Goal: Information Seeking & Learning: Understand process/instructions

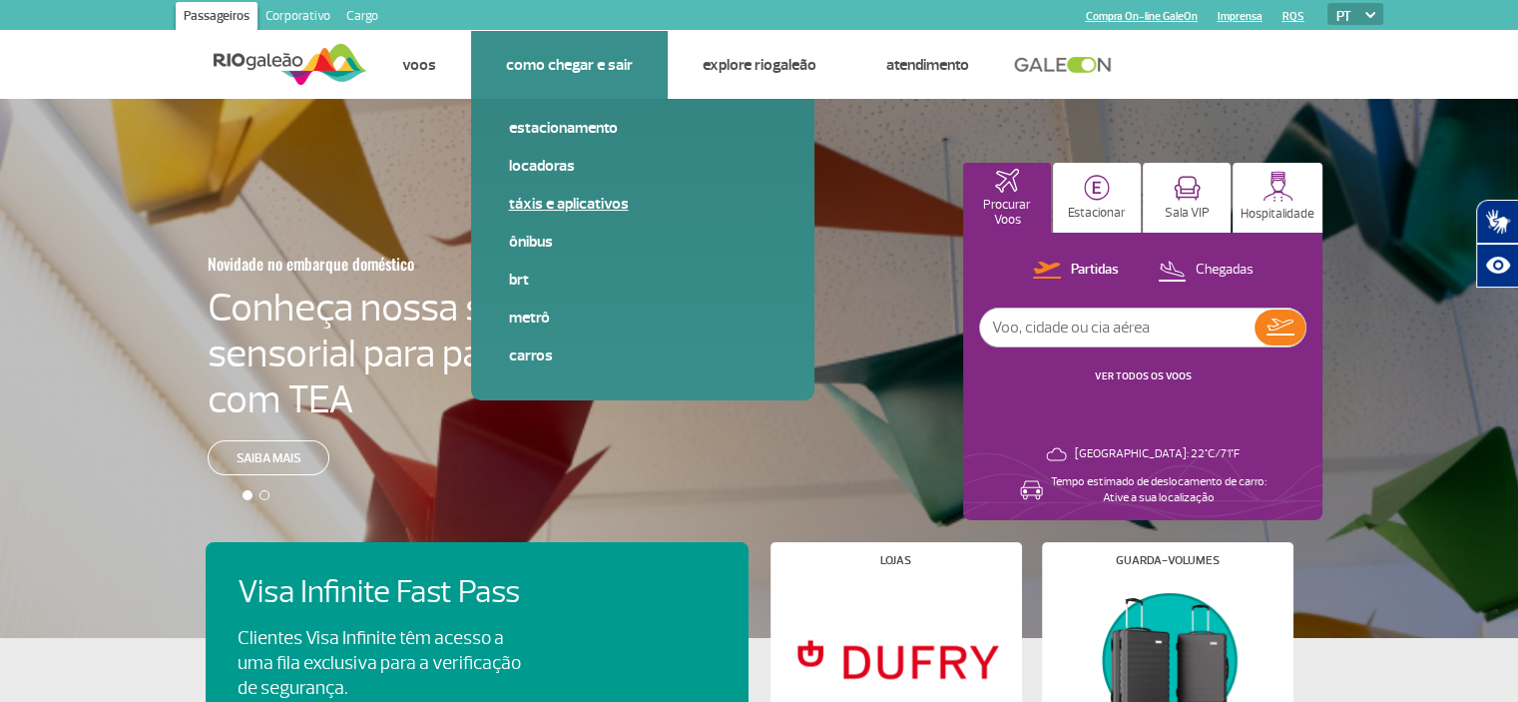
click at [557, 210] on link "Táxis e aplicativos" at bounding box center [642, 204] width 267 height 22
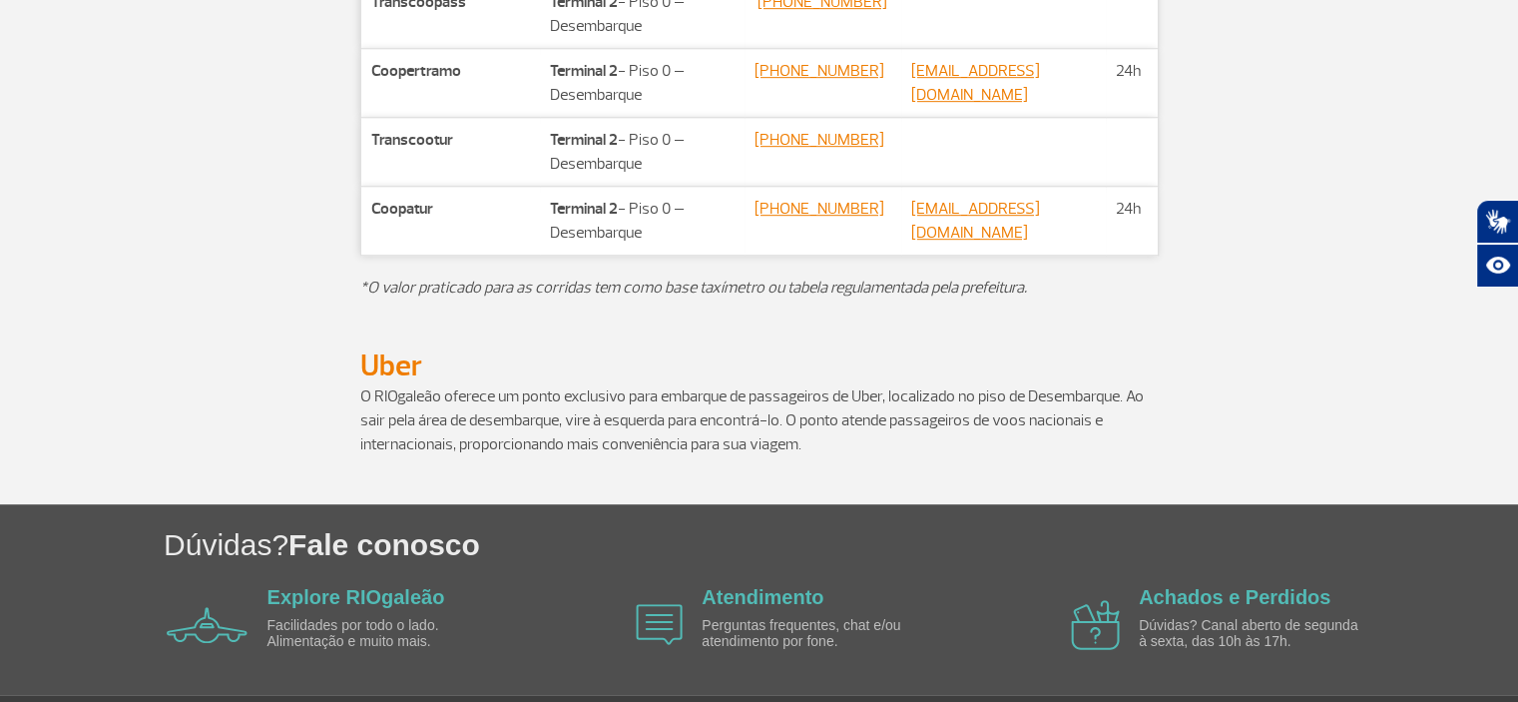
scroll to position [1198, 0]
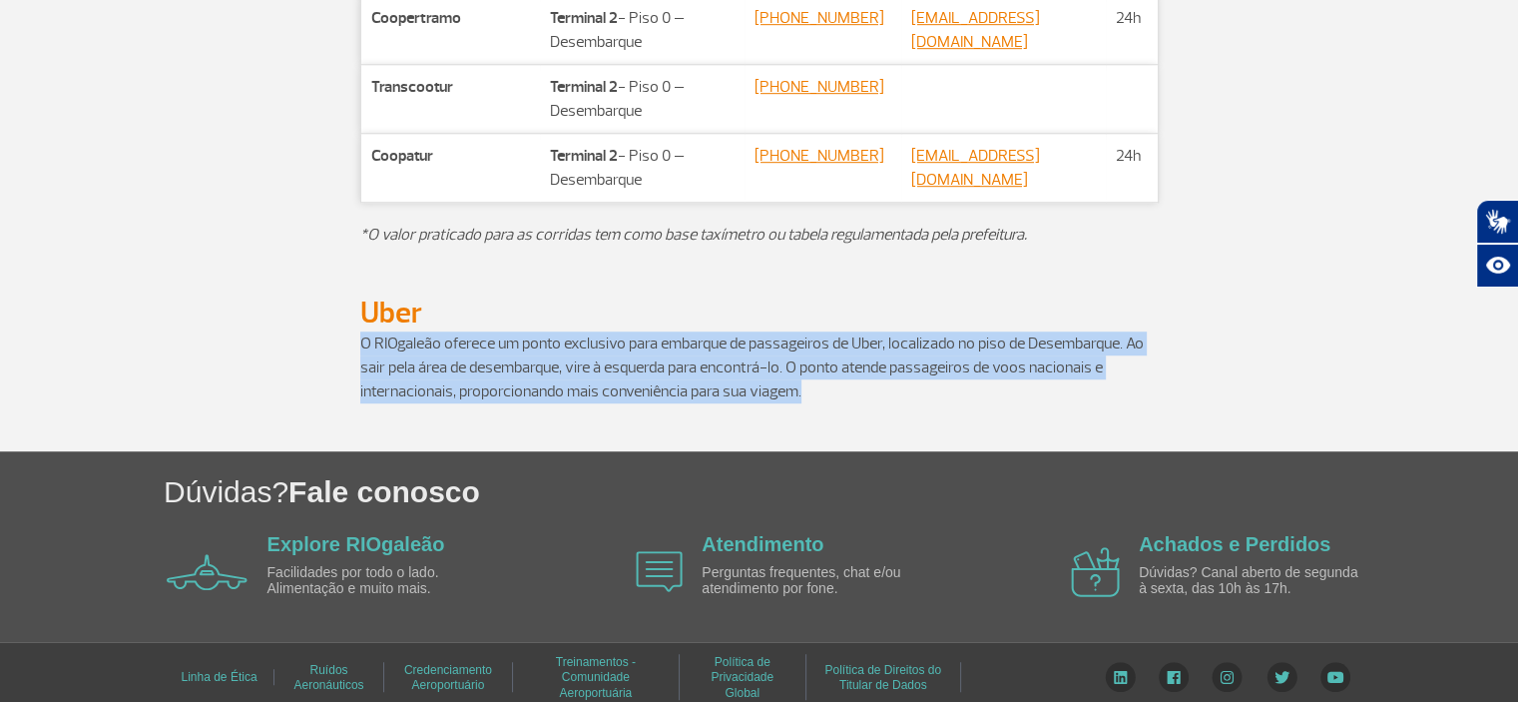
drag, startPoint x: 345, startPoint y: 366, endPoint x: 878, endPoint y: 414, distance: 535.1
click at [878, 414] on div "O RIOgaleão oferece um ponto exclusivo para embarque de passageiros de Uber, lo…" at bounding box center [760, 391] width 1108 height 120
copy p "O RIOgaleão oferece um ponto exclusivo para embarque de passageiros de Uber, lo…"
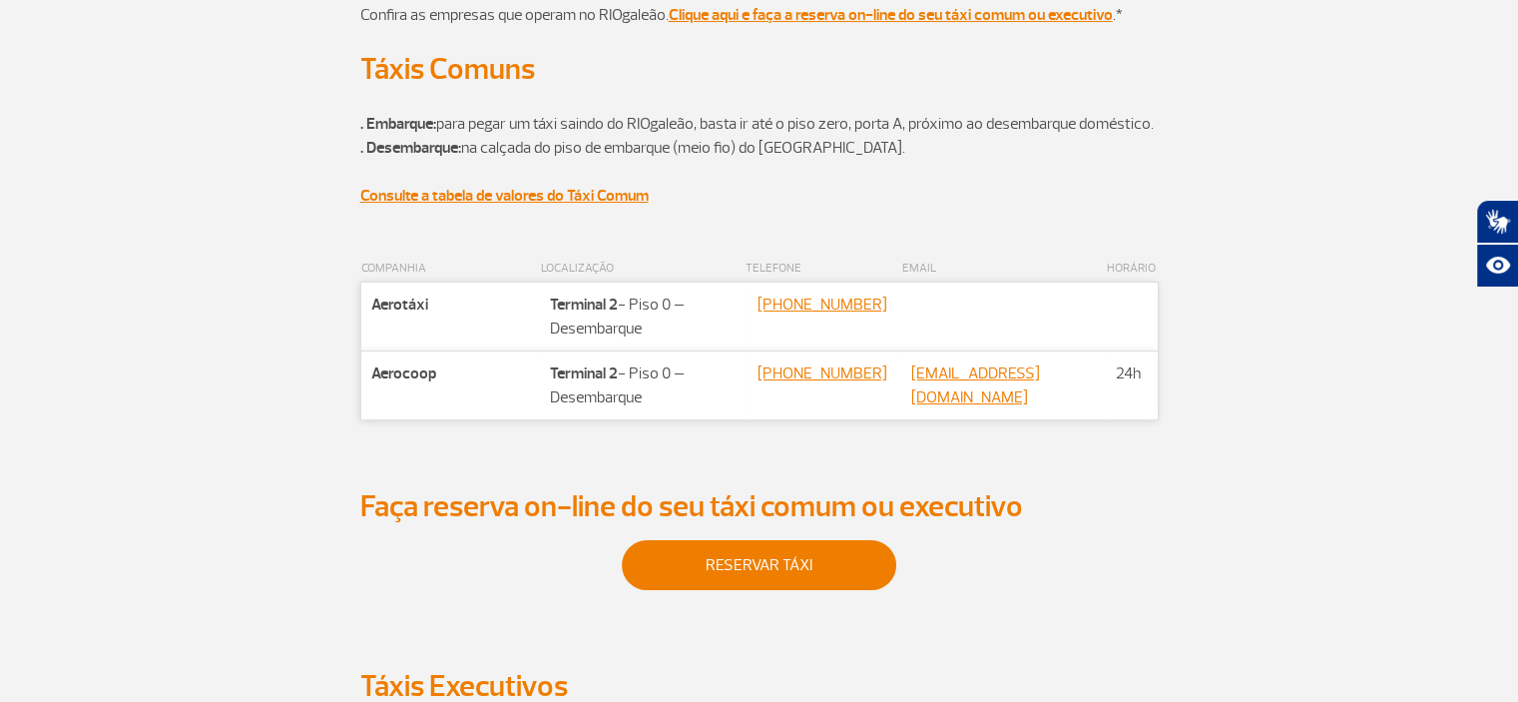
scroll to position [0, 0]
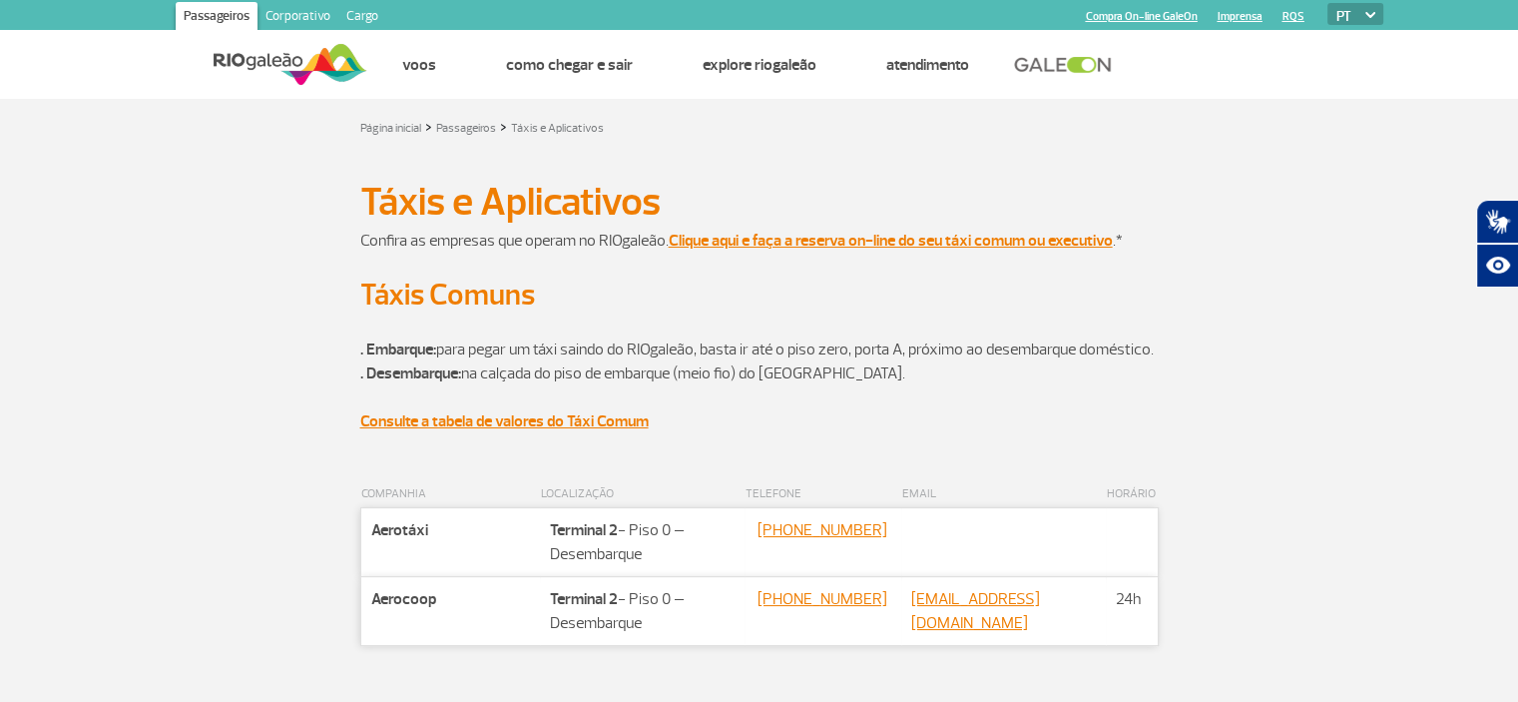
click at [1357, 14] on select "PT ENG ESP" at bounding box center [1355, 14] width 56 height 22
select select "en"
click at [1327, 3] on select "PT ENG ESP" at bounding box center [1355, 14] width 56 height 22
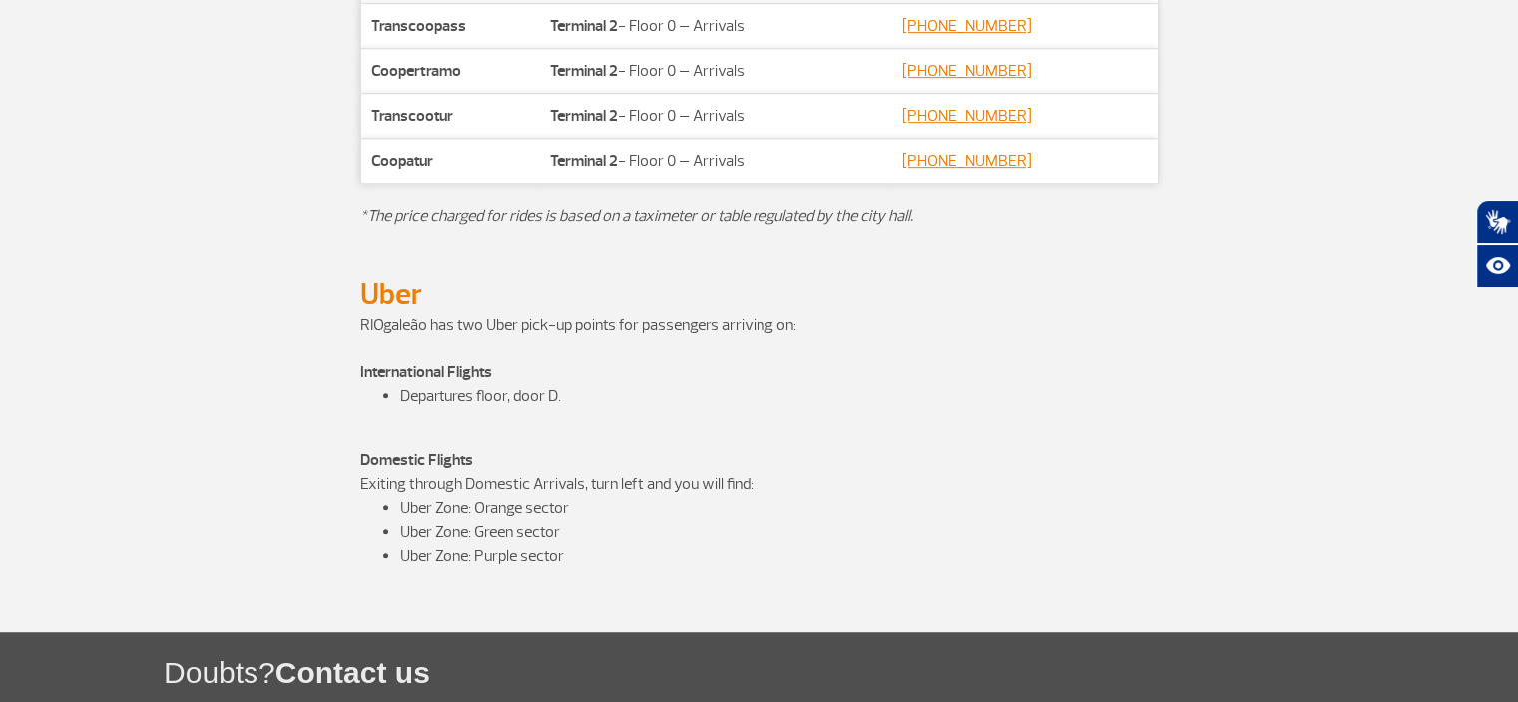
scroll to position [1038, 0]
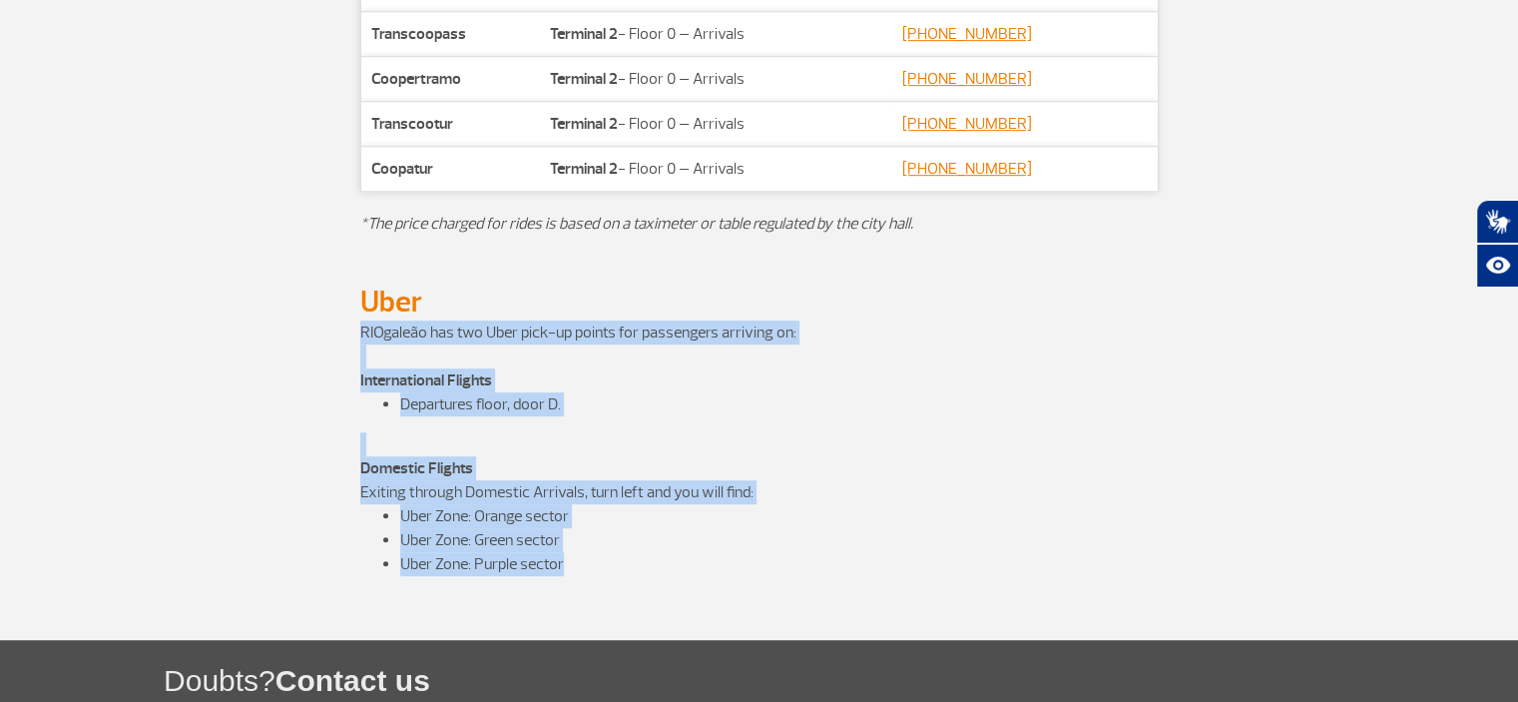
drag, startPoint x: 350, startPoint y: 330, endPoint x: 816, endPoint y: 564, distance: 521.3
click at [816, 564] on div "RIOgaleão has two Uber pick-up points for passengers arriving on: International…" at bounding box center [760, 479] width 1108 height 319
copy div "RIOgaleão has two Uber pick-up points for passengers arriving on: International…"
click at [644, 458] on p "Domestic Flights Exiting through Domestic Arrivals, turn left and you will find:" at bounding box center [759, 480] width 798 height 48
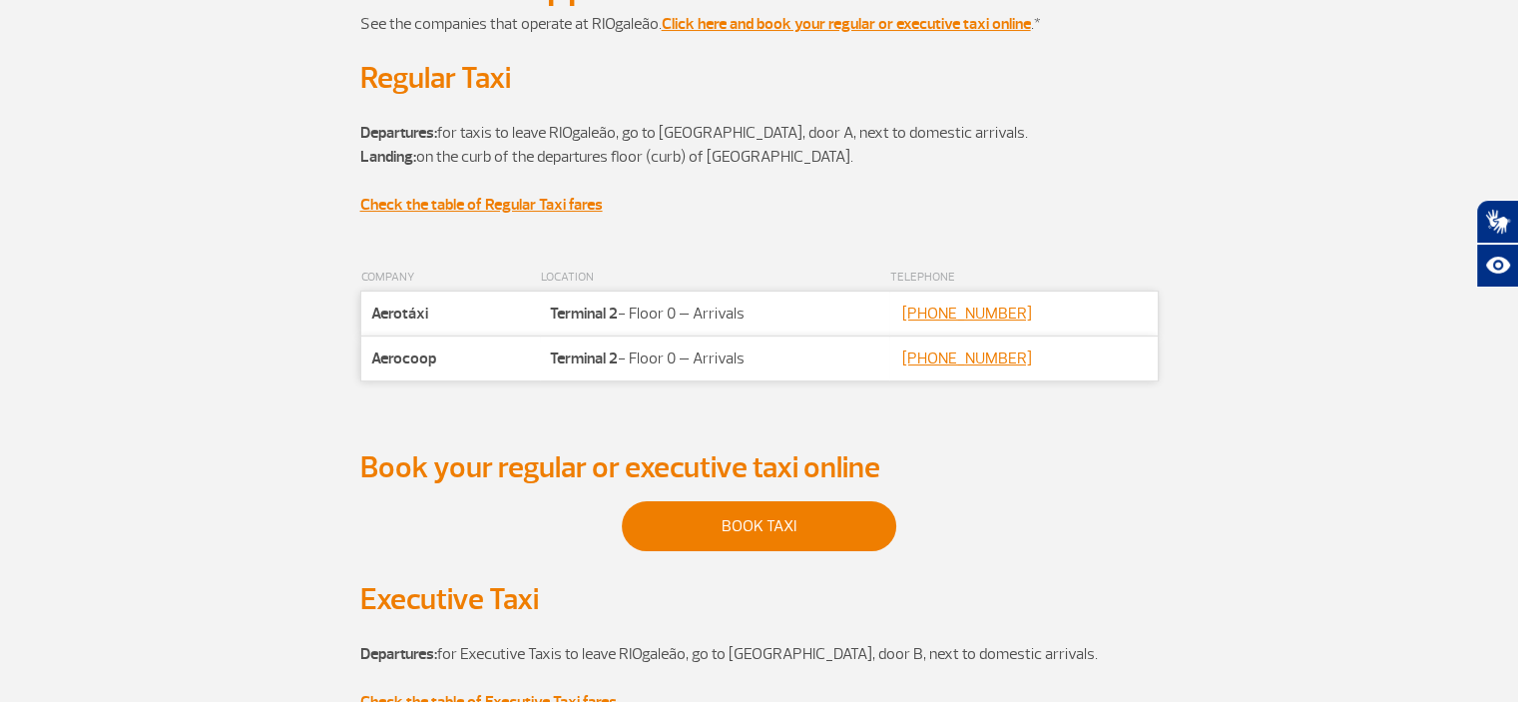
scroll to position [0, 0]
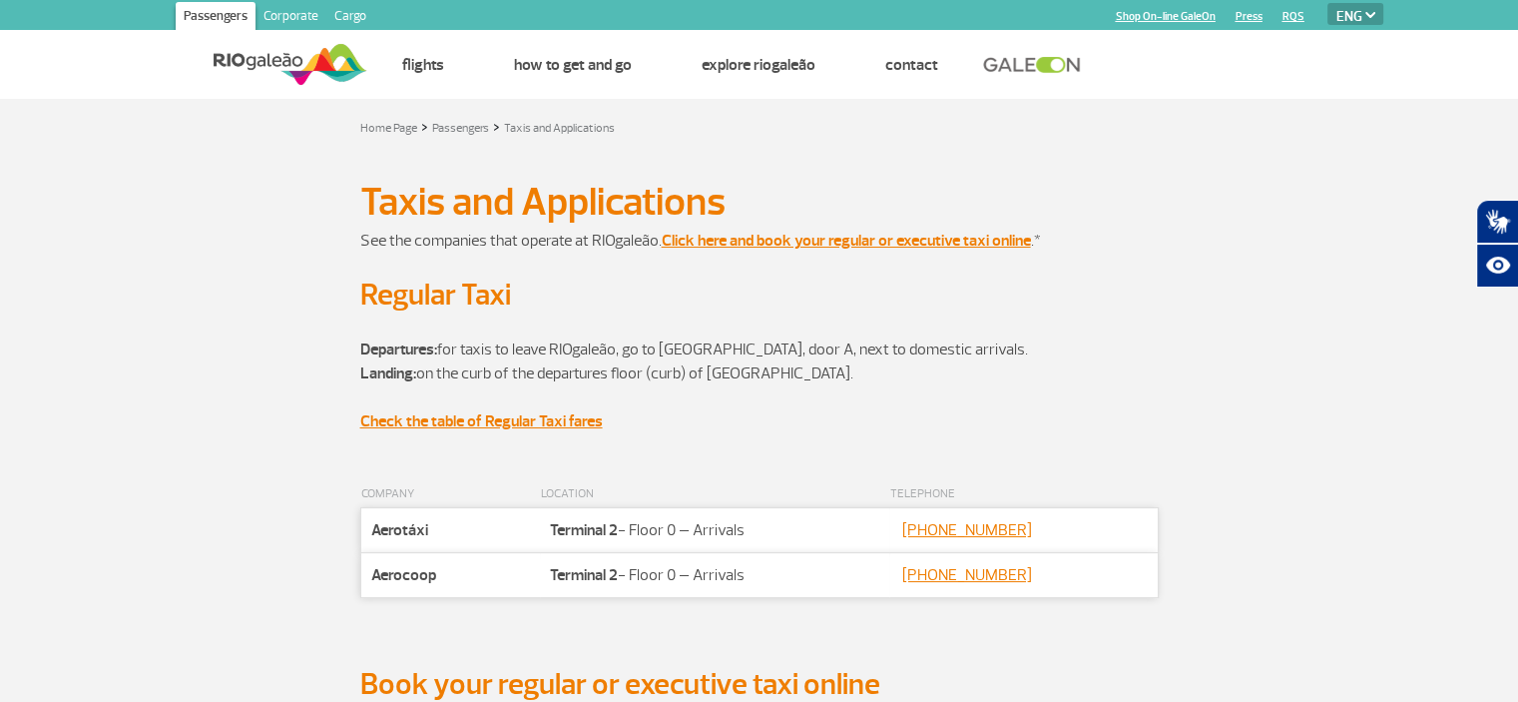
click at [1334, 15] on select "PT ENG ESP" at bounding box center [1355, 14] width 56 height 22
click at [1341, 7] on select "PT ENG ESP" at bounding box center [1355, 14] width 56 height 22
select select "pt-BR"
click at [1327, 3] on select "PT ENG ESP" at bounding box center [1355, 14] width 56 height 22
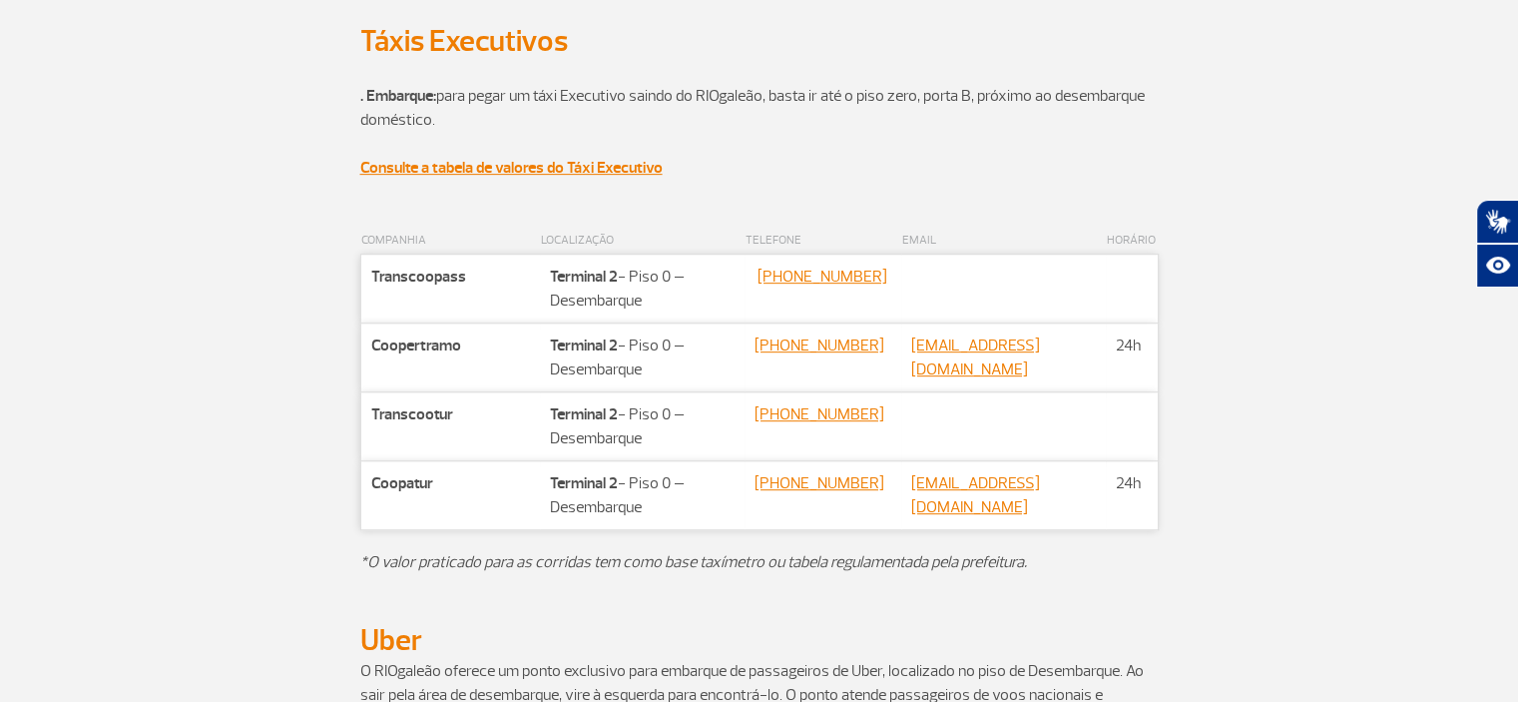
scroll to position [1233, 0]
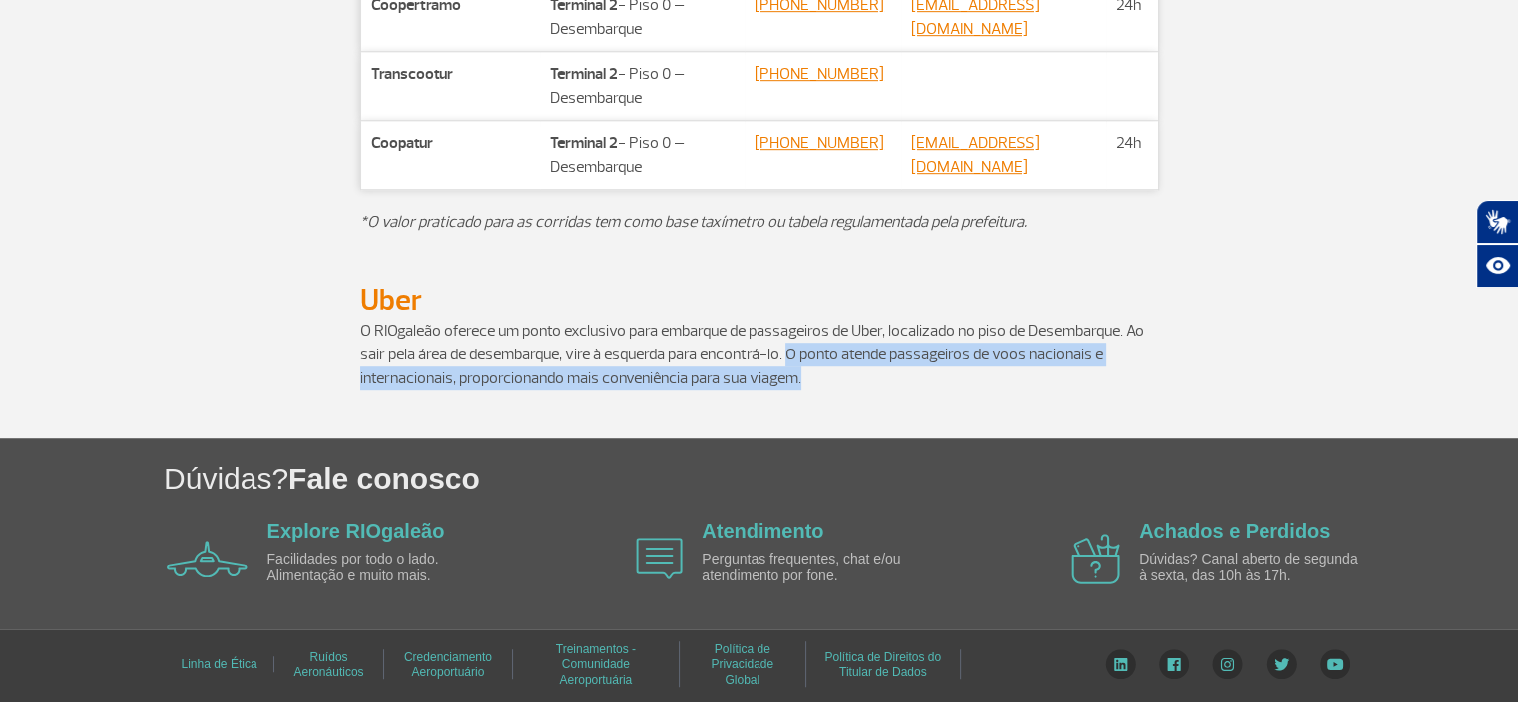
drag, startPoint x: 790, startPoint y: 354, endPoint x: 805, endPoint y: 370, distance: 21.9
click at [805, 370] on p "O RIOgaleão oferece um ponto exclusivo para embarque de passageiros de Uber, lo…" at bounding box center [759, 354] width 798 height 72
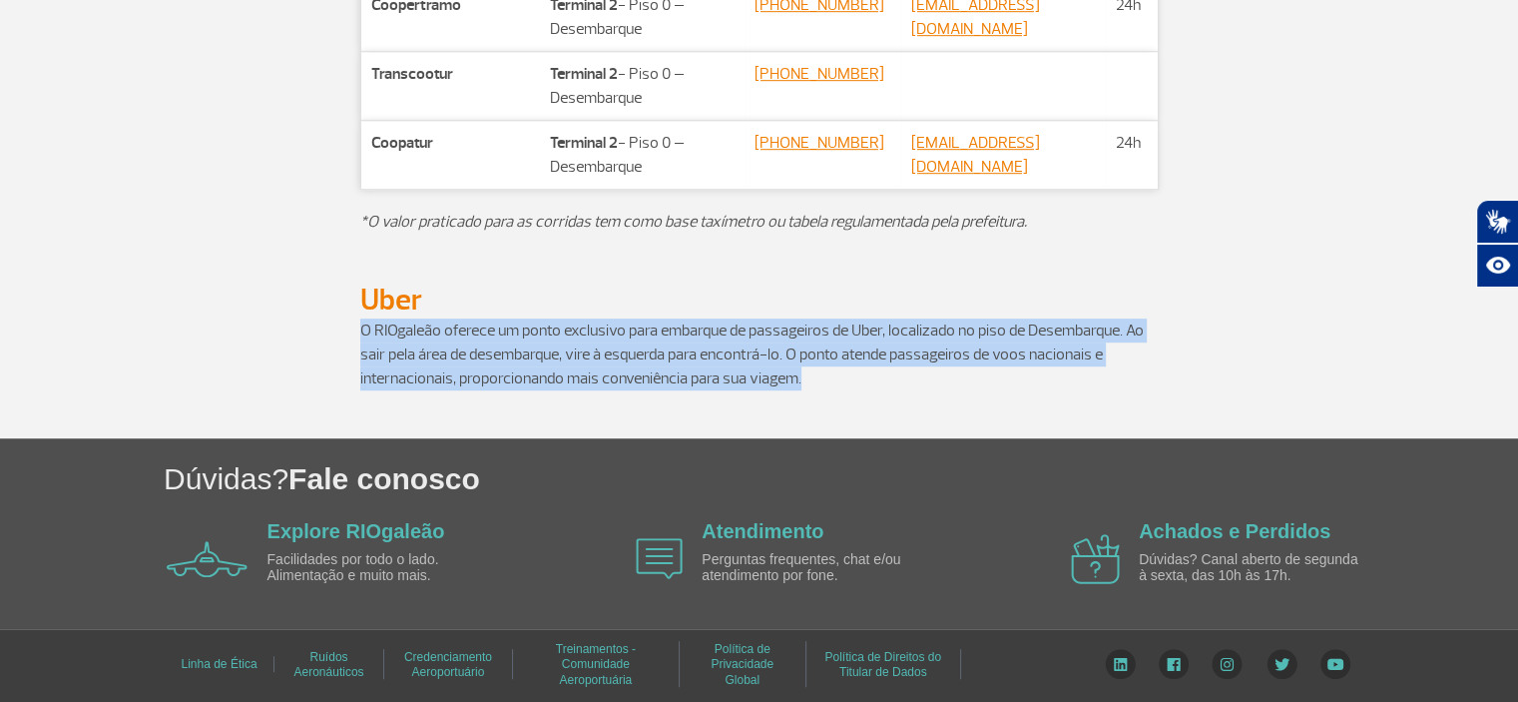
drag, startPoint x: 344, startPoint y: 327, endPoint x: 898, endPoint y: 374, distance: 555.9
click at [898, 374] on div "O RIOgaleão oferece um ponto exclusivo para embarque de passageiros de Uber, lo…" at bounding box center [760, 378] width 1108 height 120
copy p "O RIOgaleão oferece um ponto exclusivo para embarque de passageiros de Uber, lo…"
